Goal: Navigation & Orientation: Find specific page/section

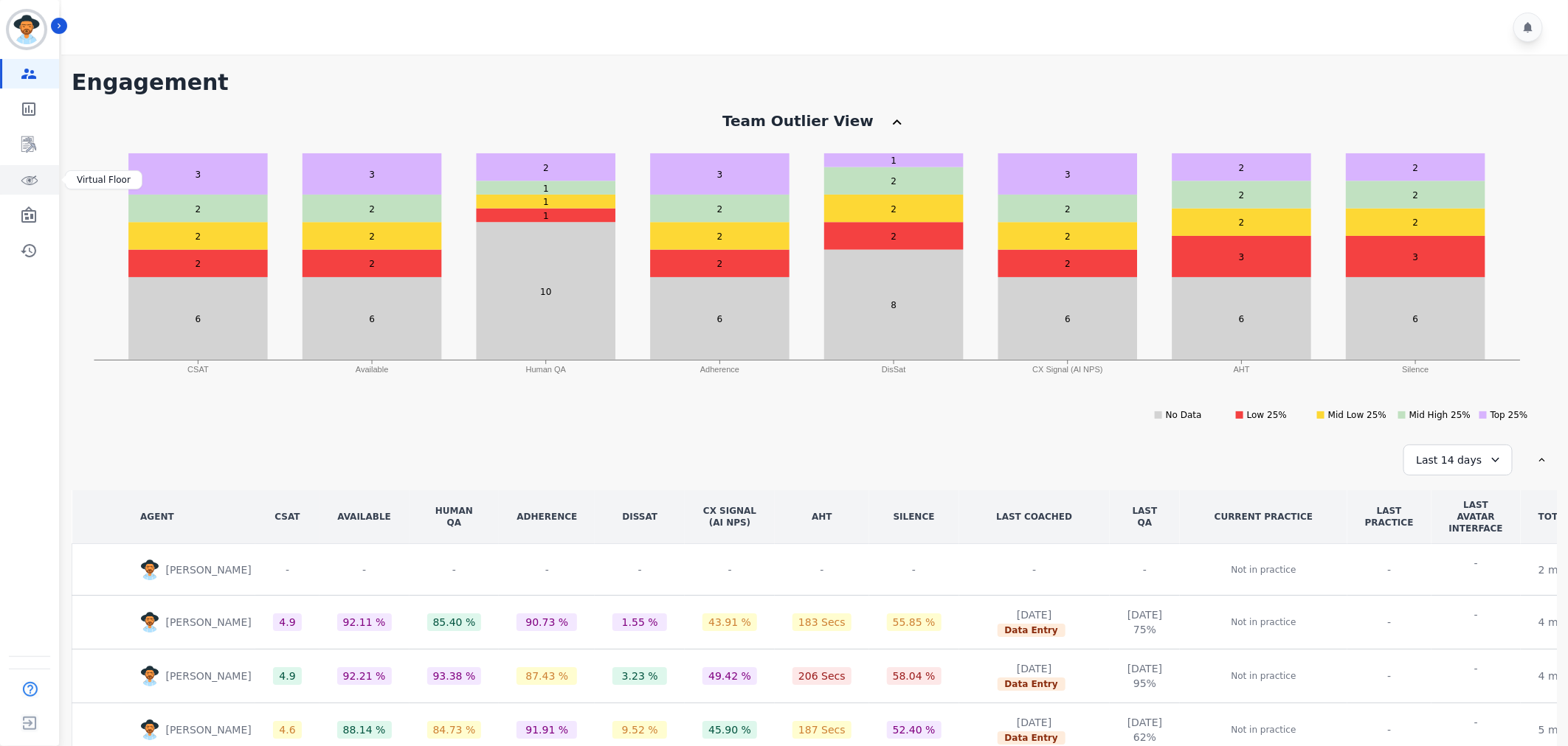
click at [33, 174] on icon "Sidebar" at bounding box center [29, 180] width 18 height 18
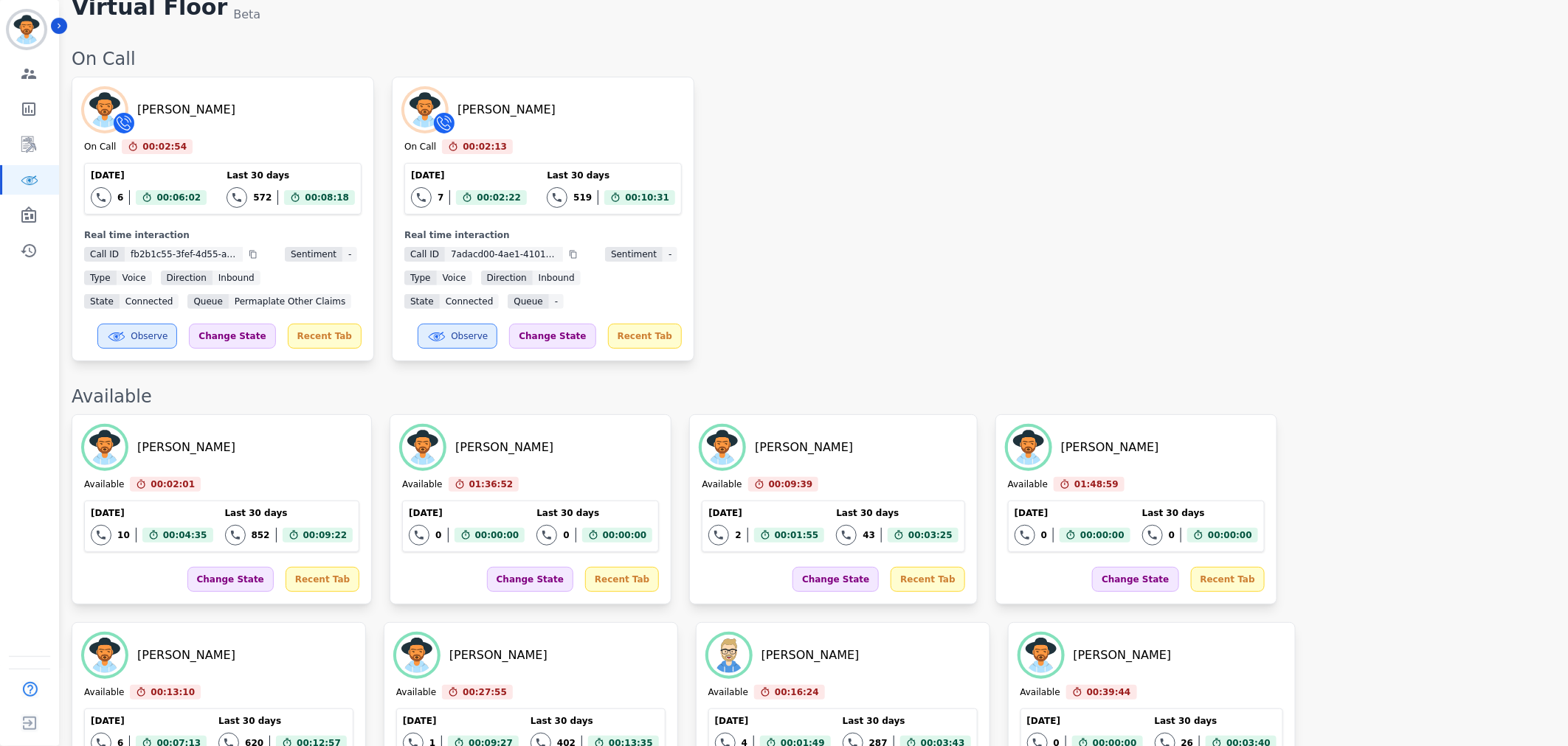
scroll to position [82, 0]
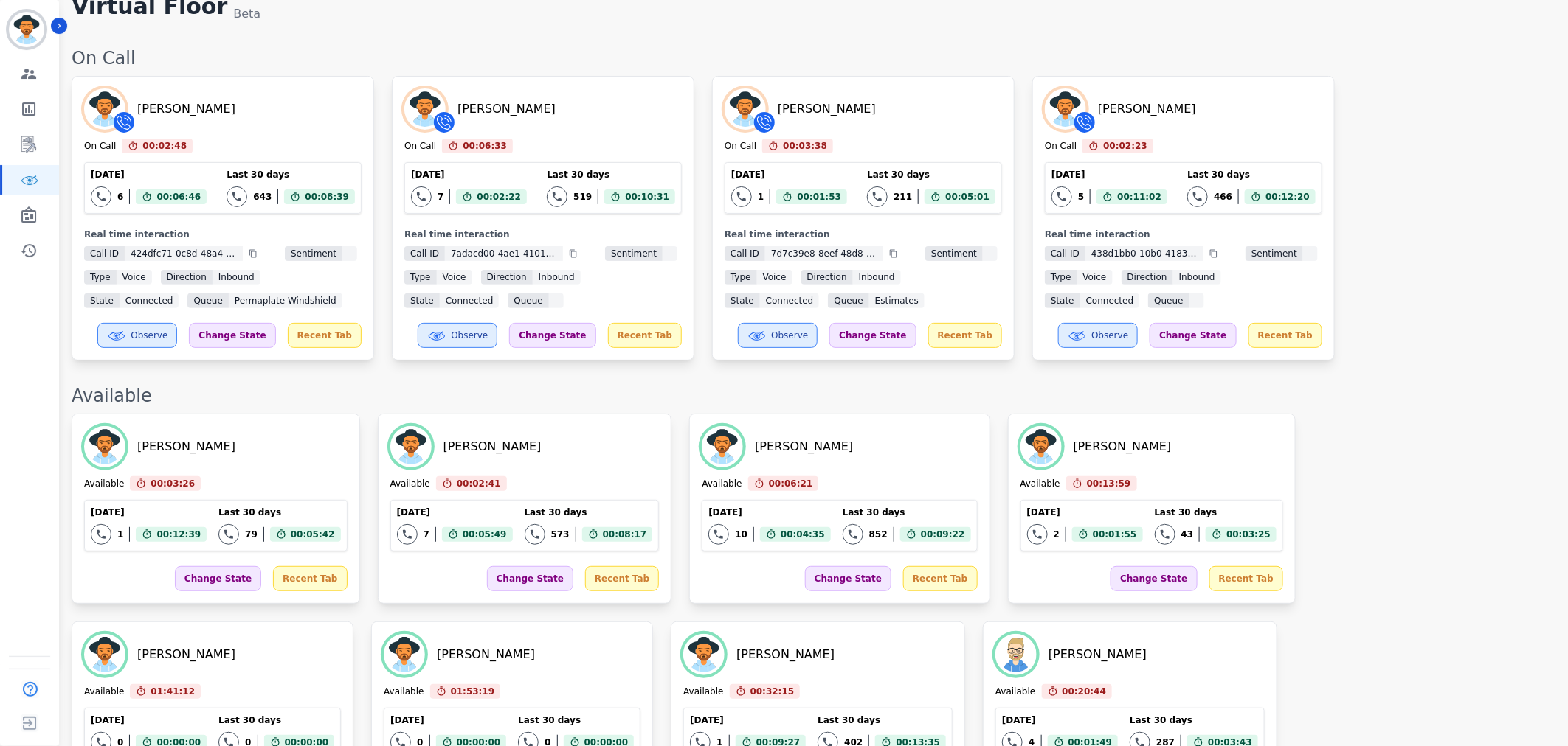
click at [1412, 298] on div "[PERSON_NAME] On Call 00:02:48 Current State: On Call [DATE] 6 Total interactio…" at bounding box center [812, 218] width 1482 height 285
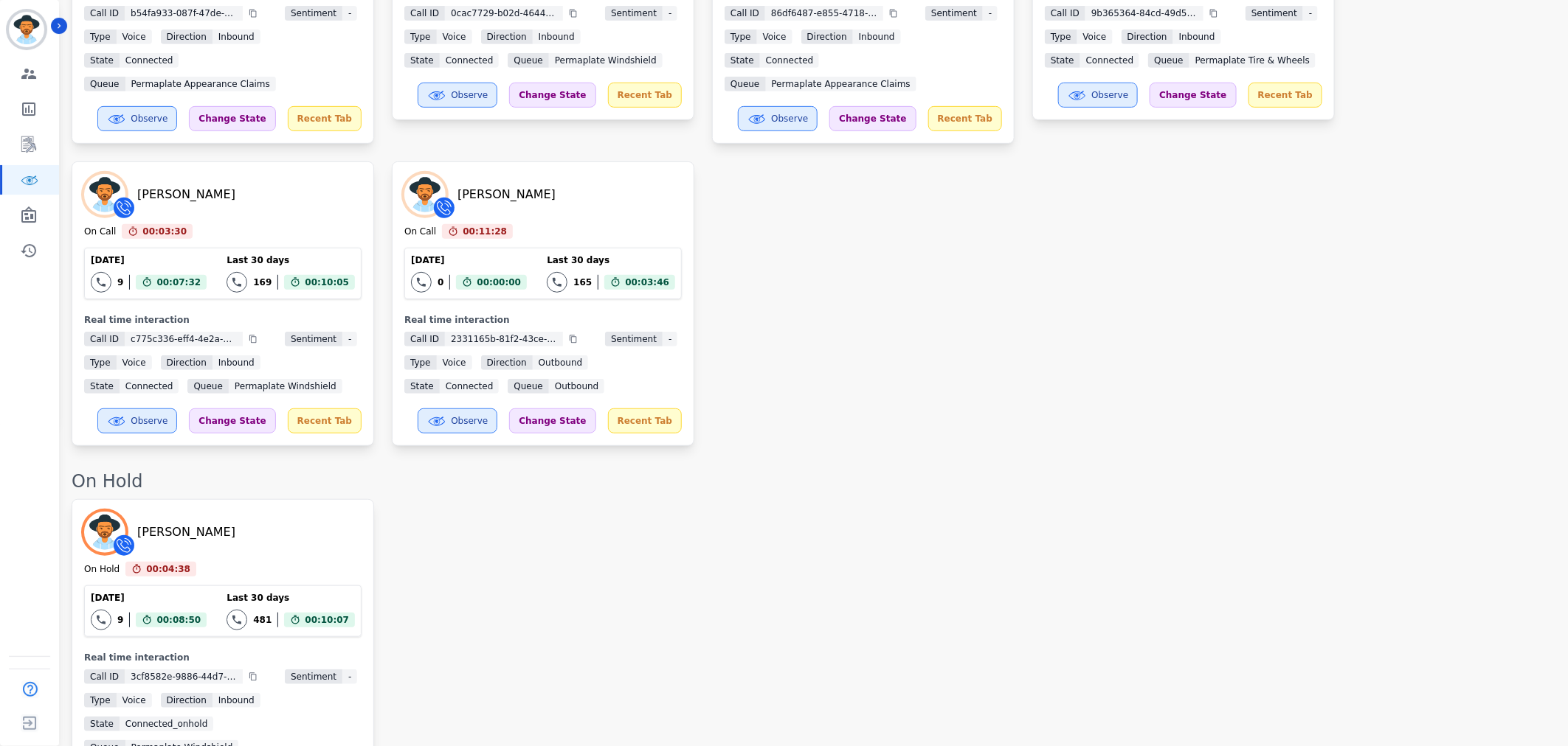
scroll to position [327, 0]
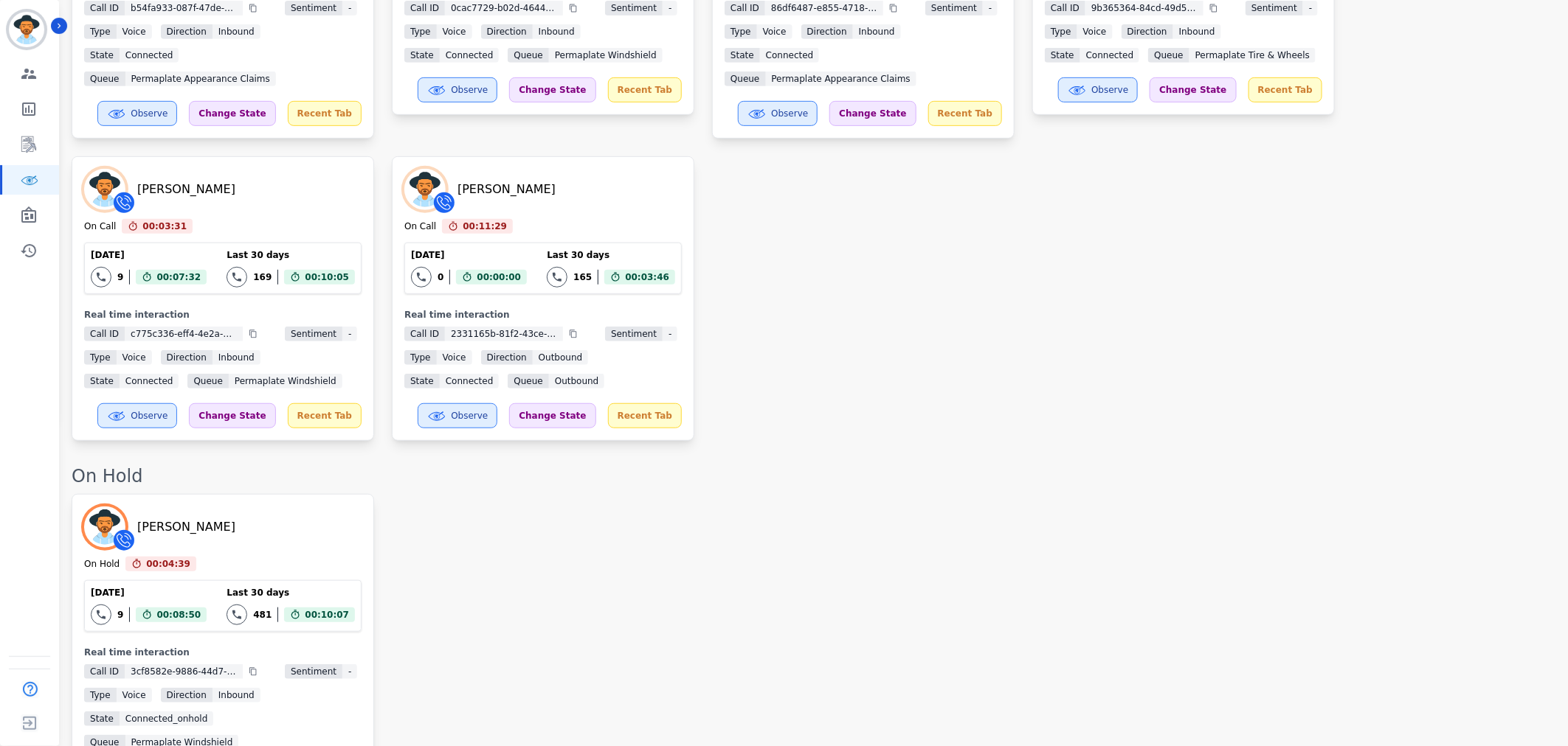
click at [1189, 494] on div "[PERSON_NAME] On Hold 00:04:39 Current State: On Hold [DATE] 9 Total interactio…" at bounding box center [812, 648] width 1482 height 308
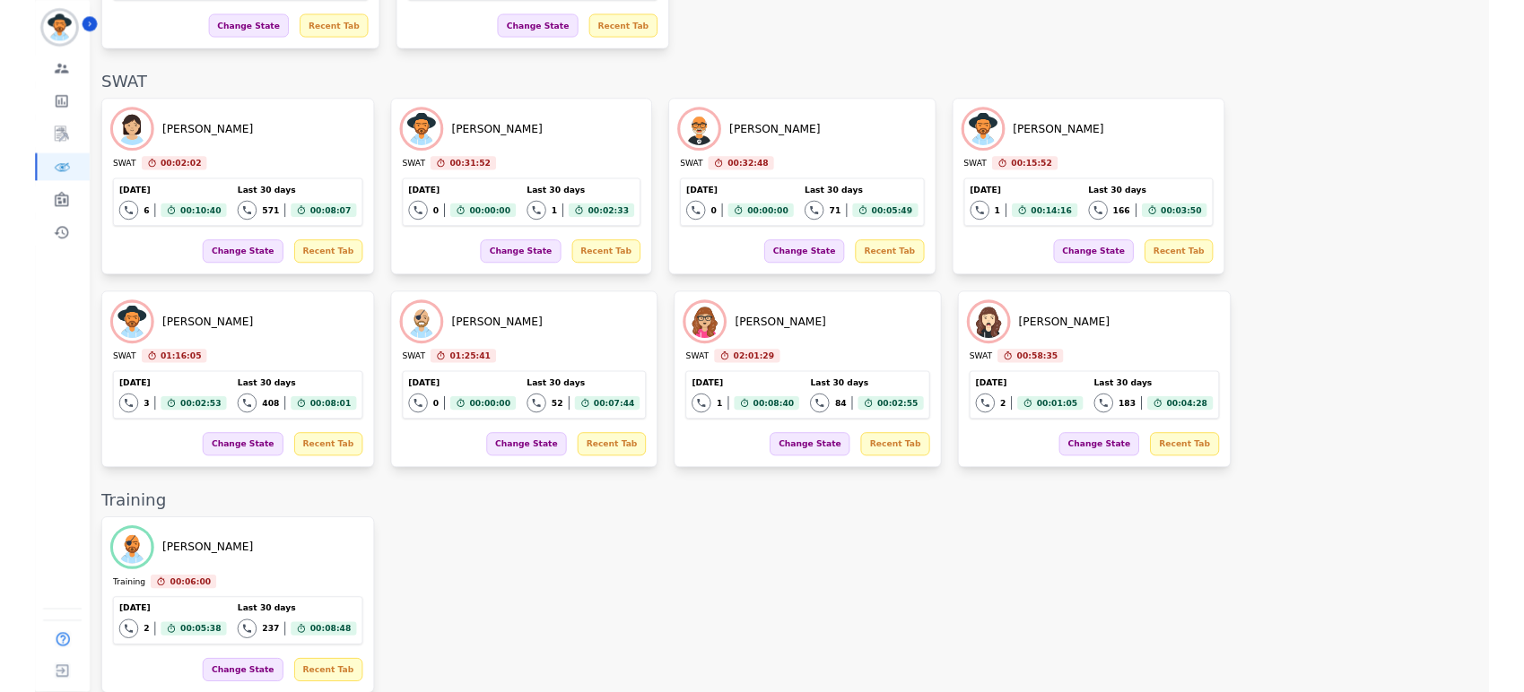
scroll to position [3252, 0]
